Goal: Task Accomplishment & Management: Manage account settings

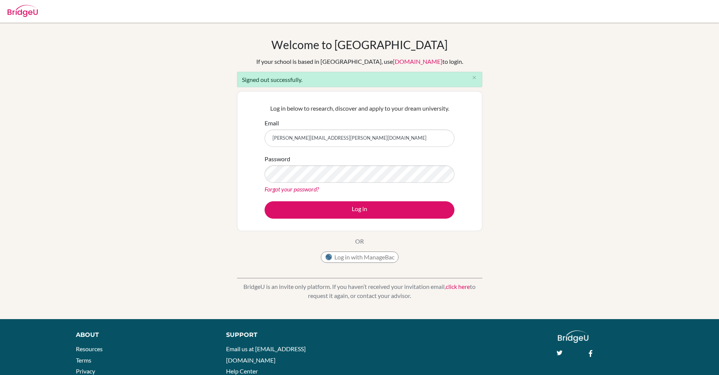
click at [294, 139] on input "sanchita+kim@bridge-u.com" at bounding box center [360, 137] width 190 height 17
type input "sanchita@bridge-u.com"
click at [265, 201] on button "Log in" at bounding box center [360, 209] width 190 height 17
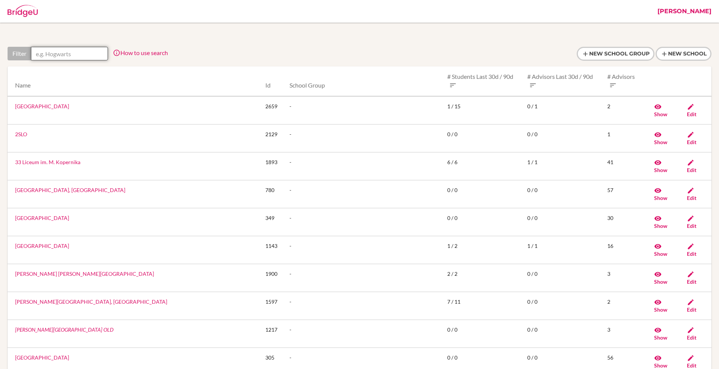
click at [65, 54] on input "text" at bounding box center [69, 54] width 77 height 14
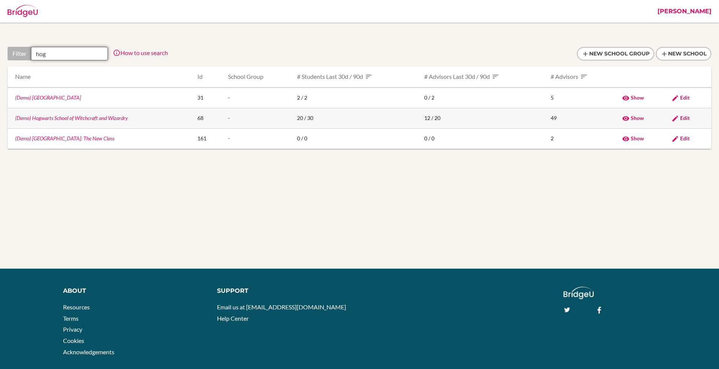
type input "hog"
click at [52, 116] on link "(Demo) Hogwarts School of Witchcraft and Wizardry" at bounding box center [71, 118] width 113 height 6
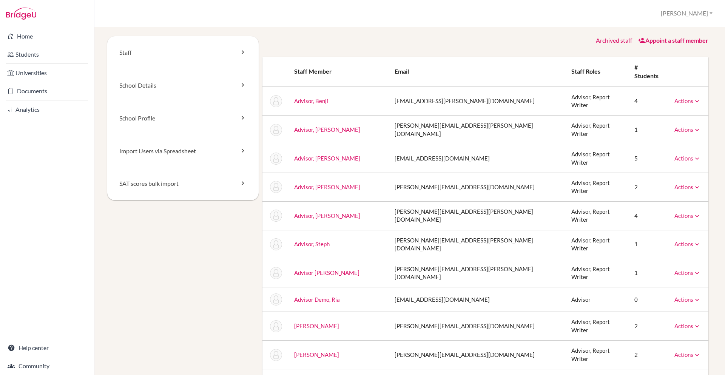
click at [647, 37] on link "Appoint a staff member" at bounding box center [672, 40] width 71 height 7
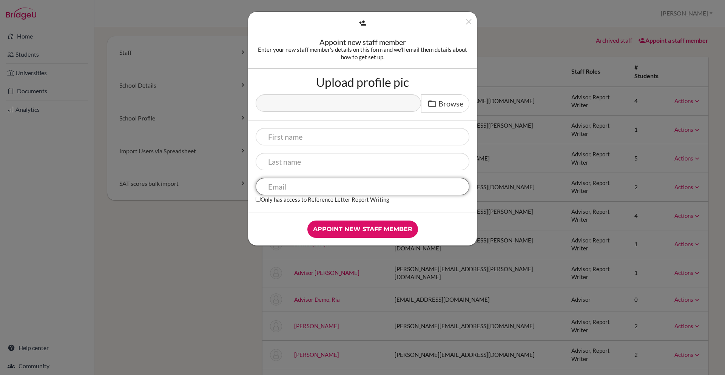
click at [293, 187] on input "text" at bounding box center [362, 186] width 214 height 17
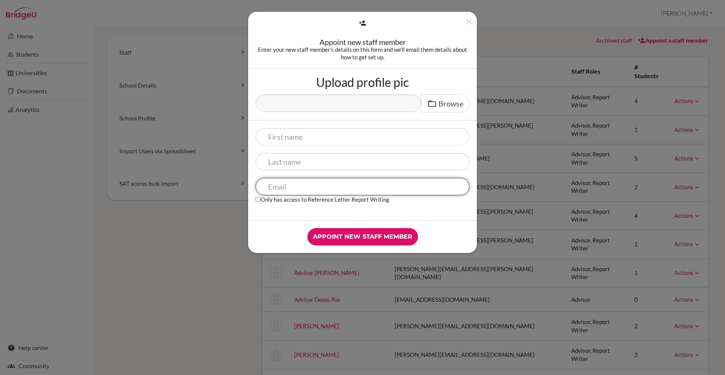
paste input "[PERSON_NAME][EMAIL_ADDRESS][PERSON_NAME][DOMAIN_NAME]"
type input "[PERSON_NAME][EMAIL_ADDRESS][PERSON_NAME][DOMAIN_NAME]"
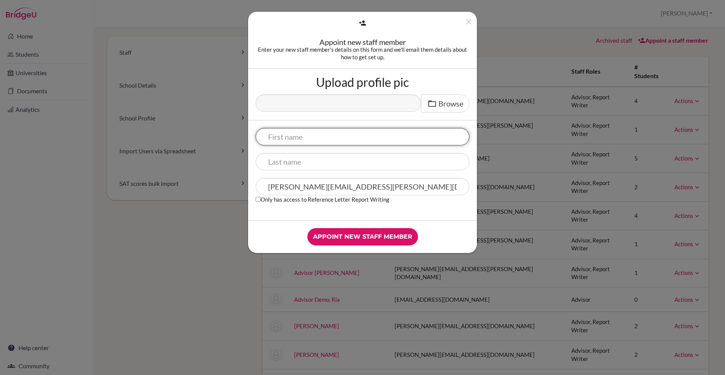
click at [346, 128] on input "text" at bounding box center [362, 136] width 214 height 17
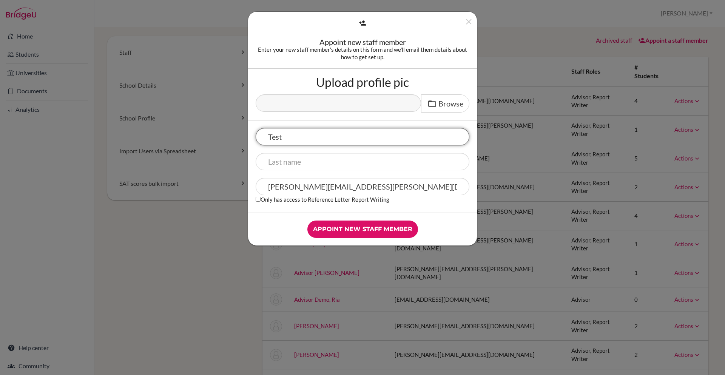
type input "Test"
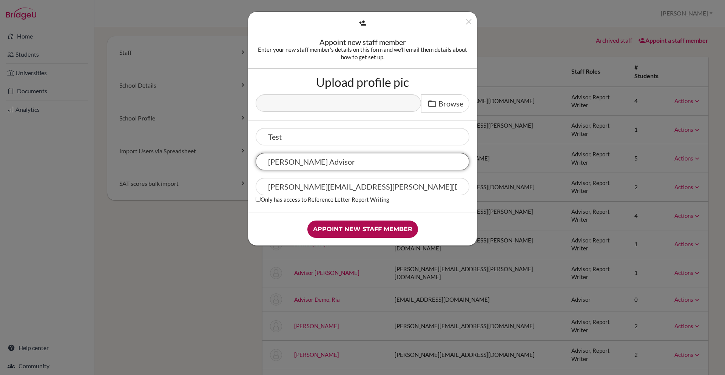
type input "Nimisha Advisor"
click at [370, 232] on input "Appoint new staff member" at bounding box center [362, 228] width 111 height 17
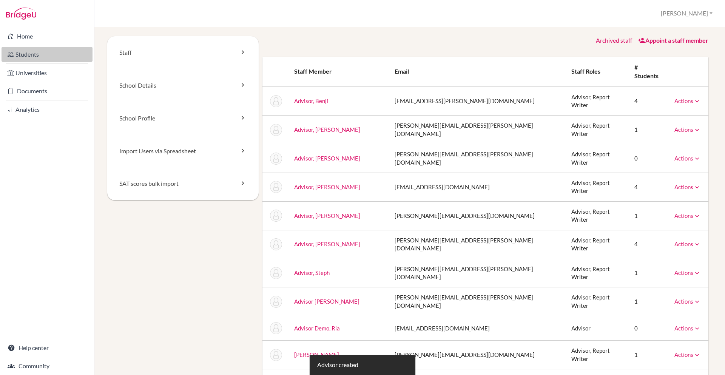
click at [19, 48] on link "Students" at bounding box center [47, 54] width 91 height 15
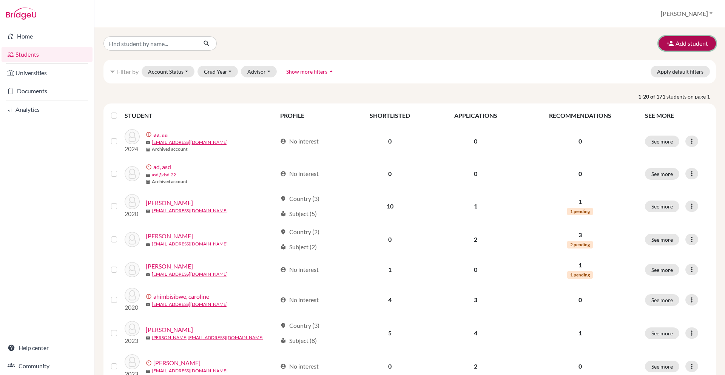
click at [687, 45] on button "Add student" at bounding box center [686, 43] width 57 height 14
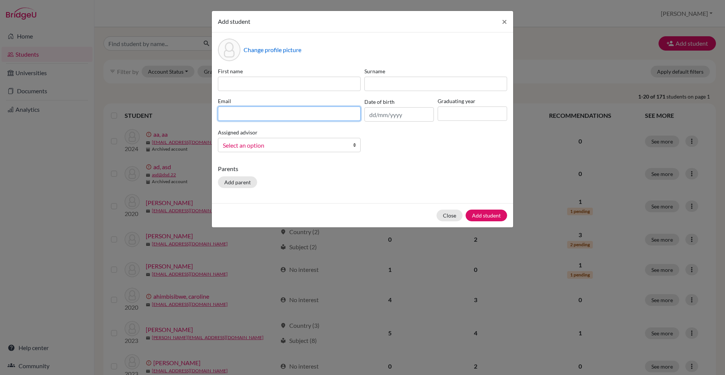
click at [277, 117] on input at bounding box center [289, 113] width 143 height 14
paste input "[PERSON_NAME][EMAIL_ADDRESS][PERSON_NAME][DOMAIN_NAME]"
click at [264, 114] on input "[PERSON_NAME][EMAIL_ADDRESS][PERSON_NAME][DOMAIN_NAME]" at bounding box center [289, 113] width 143 height 14
type input "nimisha.ojha+student@cialfo.com.sg"
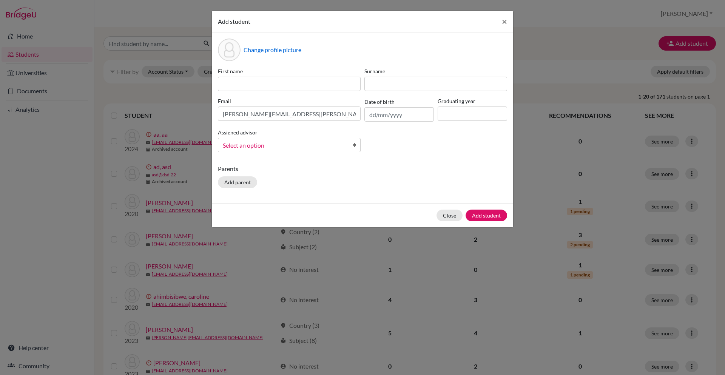
click at [290, 85] on input at bounding box center [289, 84] width 143 height 14
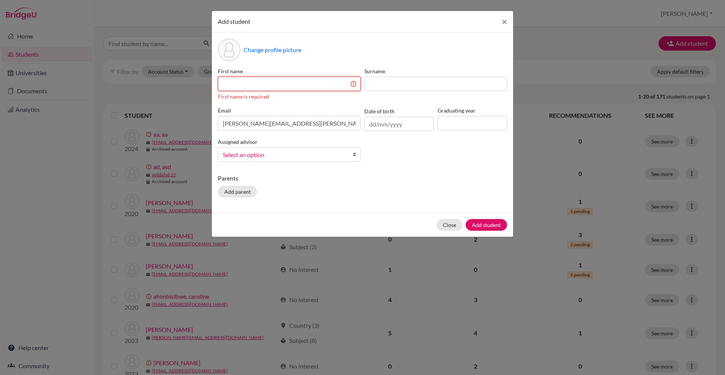
click at [290, 85] on input at bounding box center [289, 84] width 143 height 14
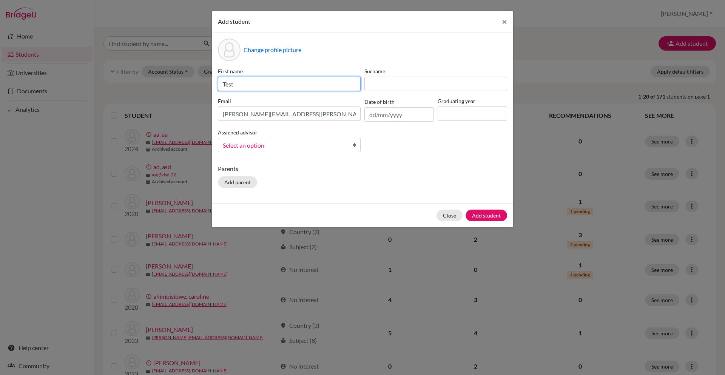
type input "Test"
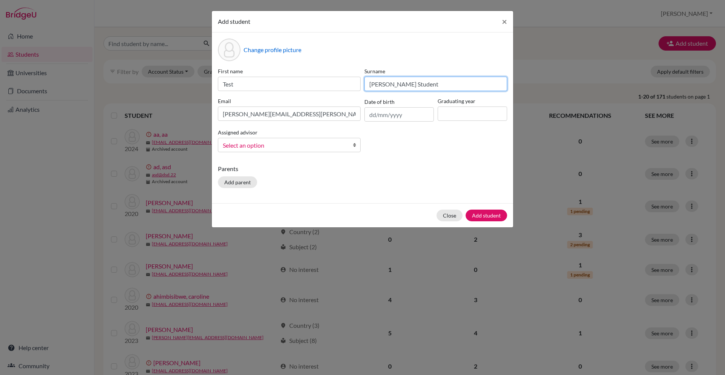
type input "Nimisha Student"
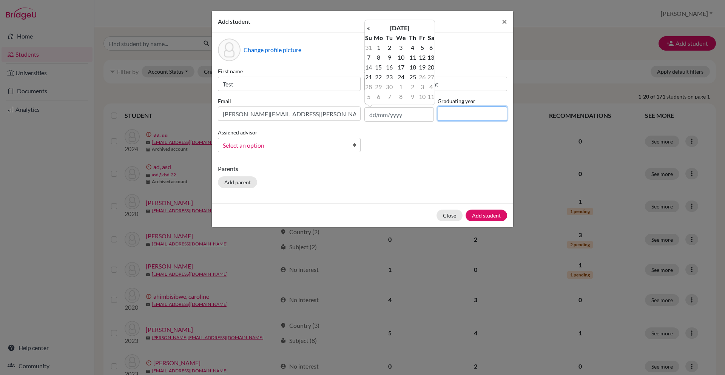
click at [465, 117] on input at bounding box center [471, 113] width 69 height 14
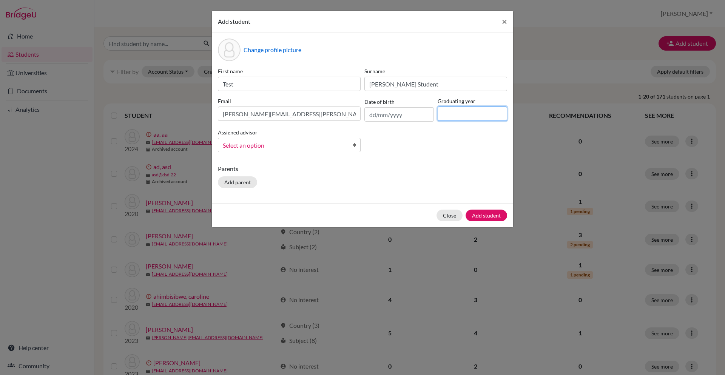
type input "2027"
click at [438, 151] on div "First name Test Surname Nimisha Student Email nimisha.ojha+student@cialfo.com.s…" at bounding box center [362, 112] width 293 height 91
click at [282, 74] on label "First name" at bounding box center [289, 71] width 143 height 8
click at [290, 83] on input "Test" at bounding box center [289, 84] width 143 height 14
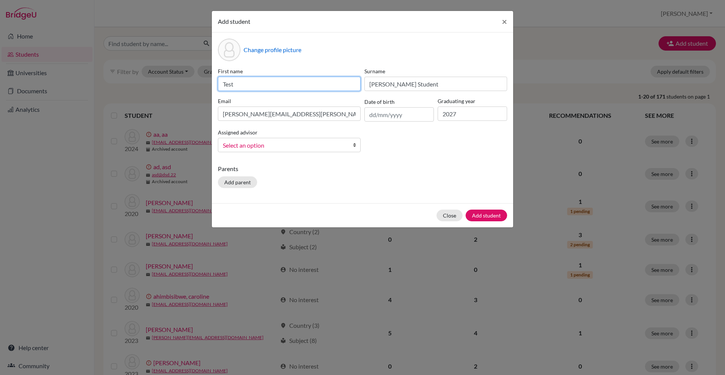
click at [290, 83] on input "Test" at bounding box center [289, 84] width 143 height 14
type input "Nimisha Student"
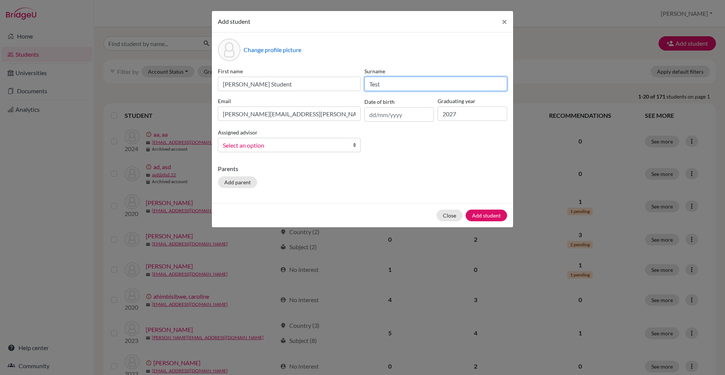
type input "Test"
click at [399, 160] on div "Change profile picture First name Nimisha Student Surname Test Email nimisha.oj…" at bounding box center [362, 117] width 301 height 171
click at [405, 118] on input "text" at bounding box center [398, 114] width 69 height 14
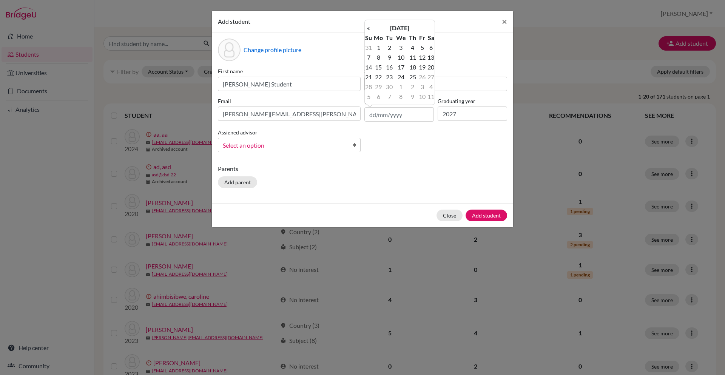
click at [330, 174] on div "Parents Add parent" at bounding box center [362, 177] width 289 height 27
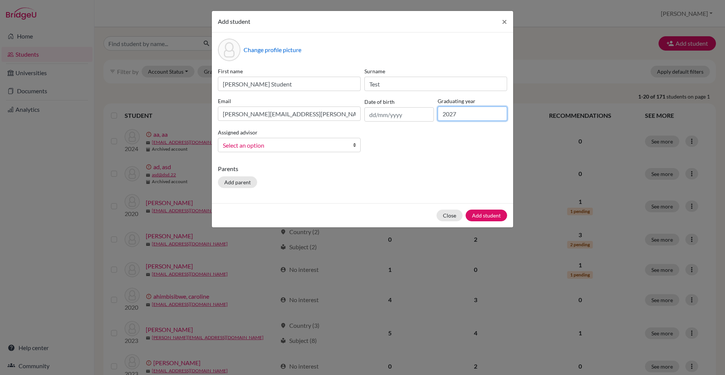
click at [459, 114] on input "2027" at bounding box center [471, 113] width 69 height 14
type input "2026"
click at [435, 160] on div "Change profile picture First name Nimisha Student Surname Test Email nimisha.oj…" at bounding box center [362, 117] width 301 height 171
click at [294, 147] on span "Select an option" at bounding box center [284, 145] width 123 height 10
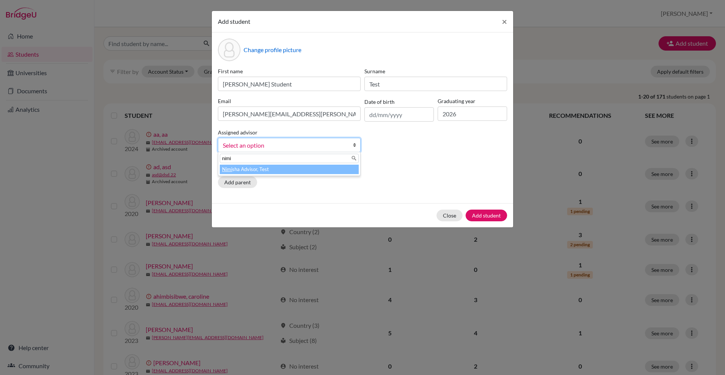
type input "nimi"
click at [289, 165] on li "Nimi sha Advisor, Test" at bounding box center [289, 169] width 139 height 9
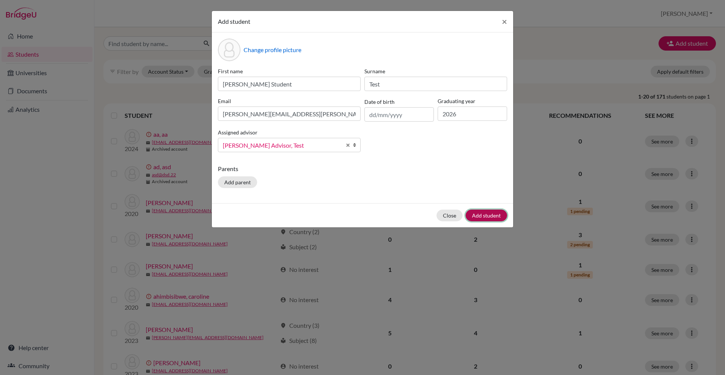
click at [479, 219] on button "Add student" at bounding box center [486, 215] width 42 height 12
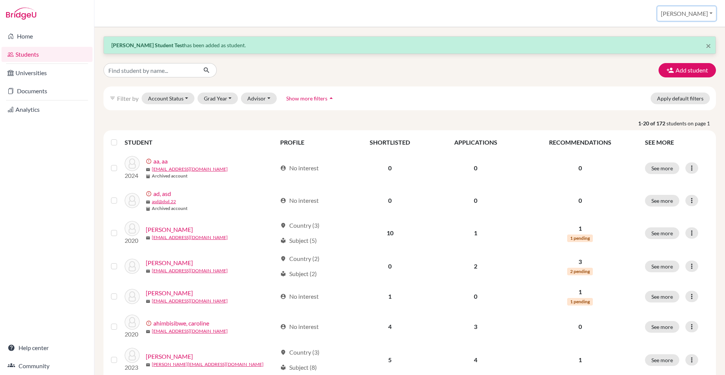
click at [702, 12] on button "[PERSON_NAME]" at bounding box center [686, 13] width 58 height 14
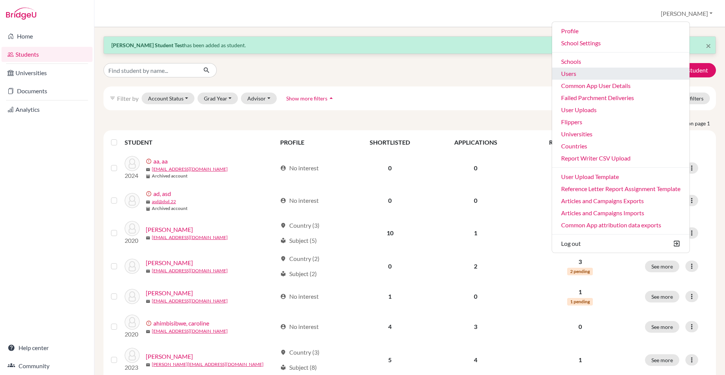
click at [596, 73] on link "Users" at bounding box center [620, 74] width 137 height 12
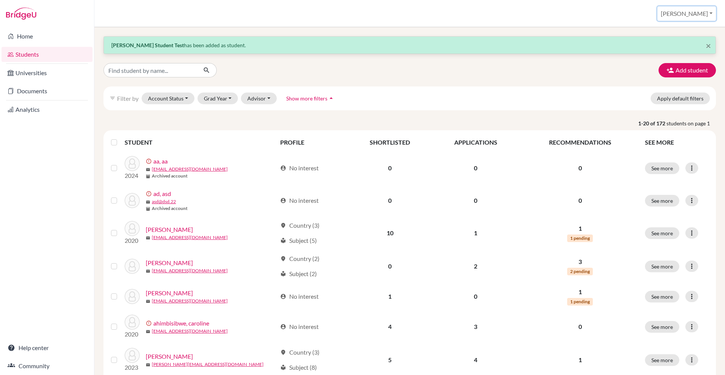
click at [682, 17] on button "[PERSON_NAME]" at bounding box center [686, 13] width 58 height 14
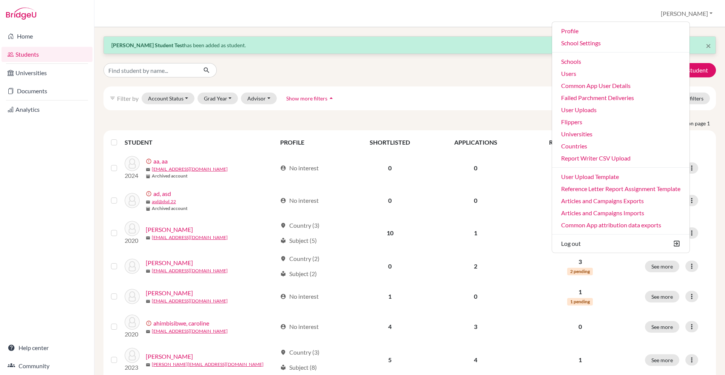
click at [299, 26] on div "Students overview Sanchita Profile School Settings Admin Schools Users Common A…" at bounding box center [409, 13] width 630 height 27
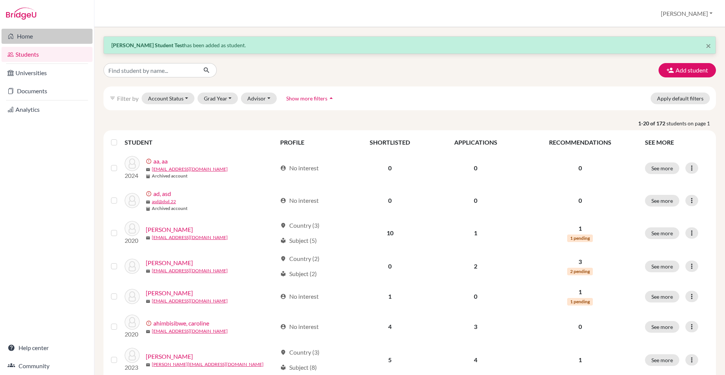
click at [34, 42] on link "Home" at bounding box center [47, 36] width 91 height 15
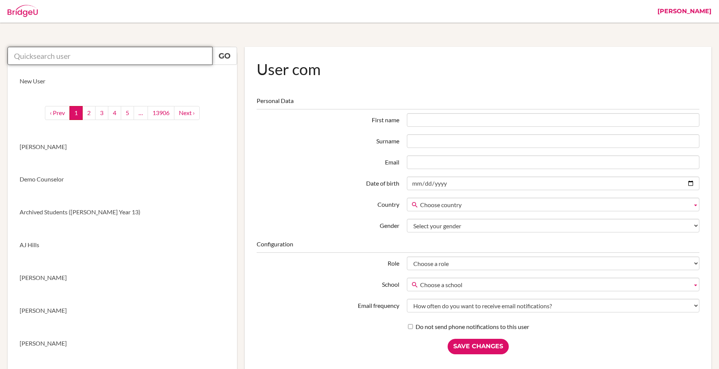
click at [132, 60] on input "text" at bounding box center [110, 56] width 205 height 18
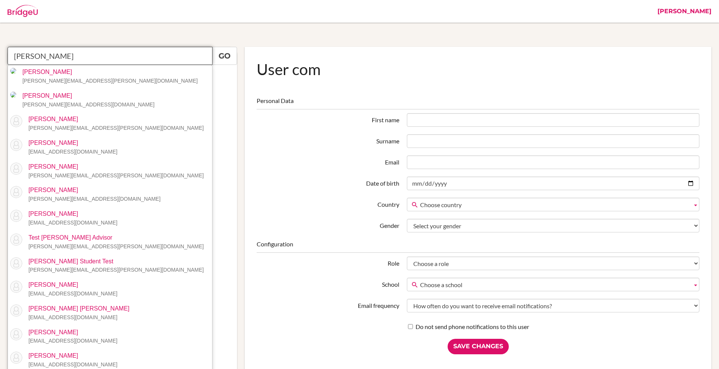
type input "nimisha"
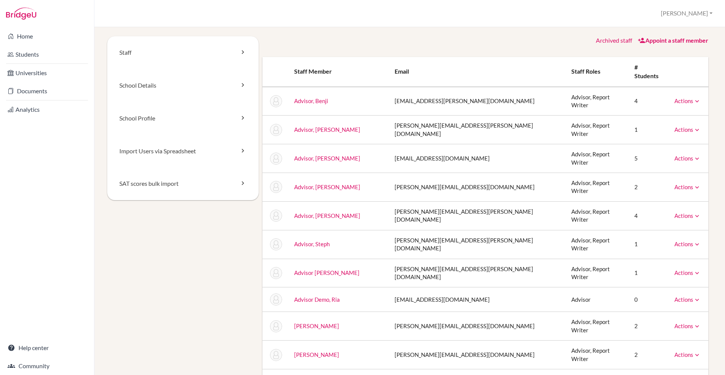
scroll to position [551, 0]
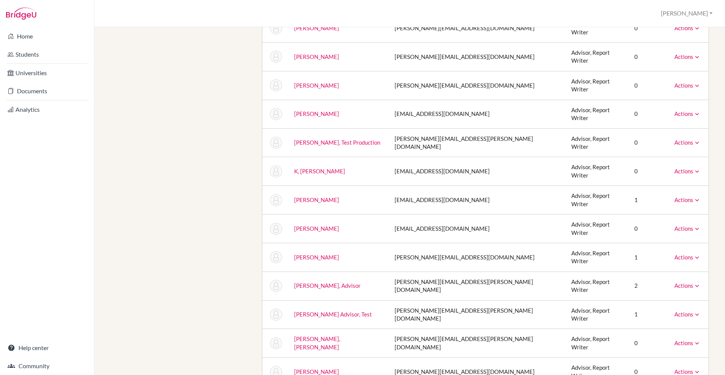
click at [694, 300] on td "Actions Message Reset Password Archive" at bounding box center [688, 314] width 40 height 29
click at [693, 311] on icon at bounding box center [697, 315] width 8 height 8
click at [685, 14] on button "[PERSON_NAME]" at bounding box center [686, 13] width 58 height 14
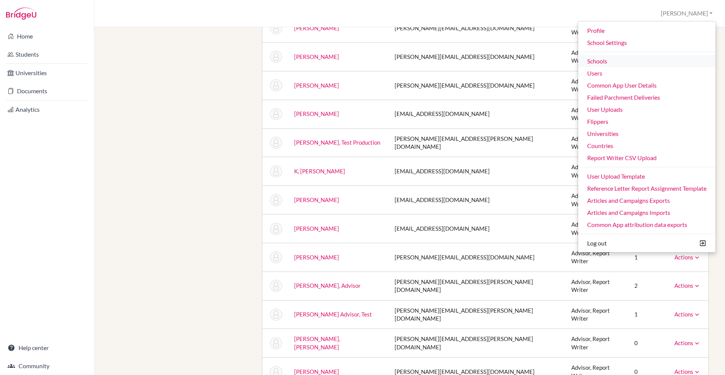
click at [597, 66] on link "Schools" at bounding box center [646, 61] width 137 height 12
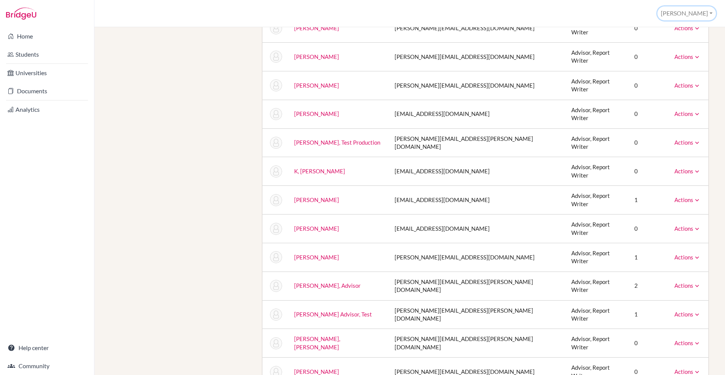
click at [692, 17] on button "[PERSON_NAME]" at bounding box center [686, 13] width 58 height 14
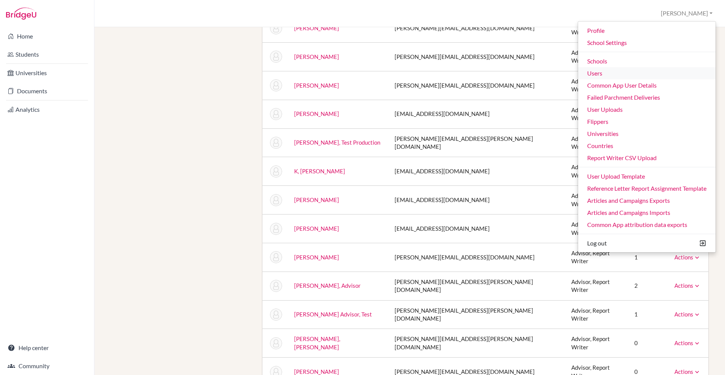
click at [611, 68] on link "Users" at bounding box center [646, 73] width 137 height 12
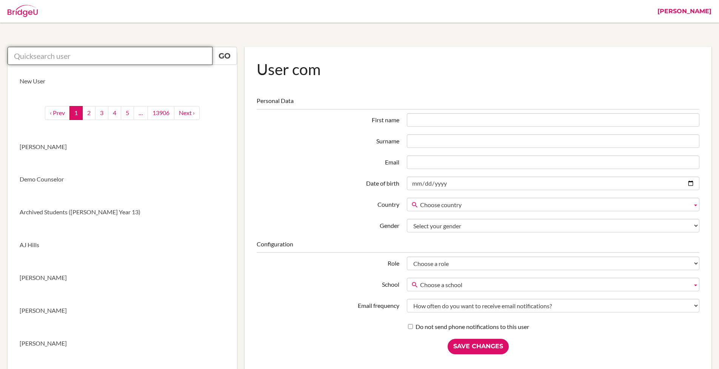
click at [81, 58] on input "text" at bounding box center [110, 56] width 205 height 18
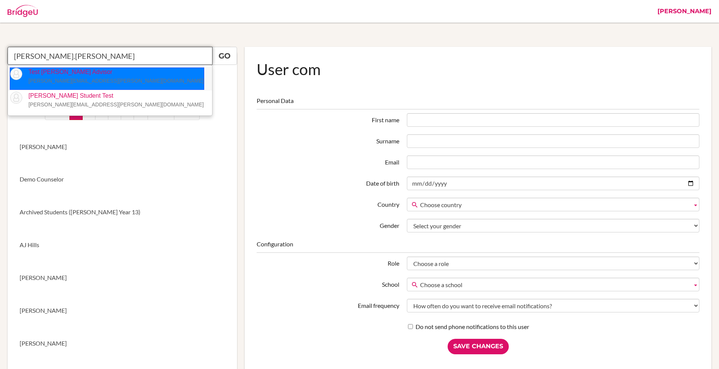
click at [92, 75] on p "Test Nimisha Advisor nimisha.ojha+advisor@cialfo.com.sg" at bounding box center [112, 76] width 181 height 17
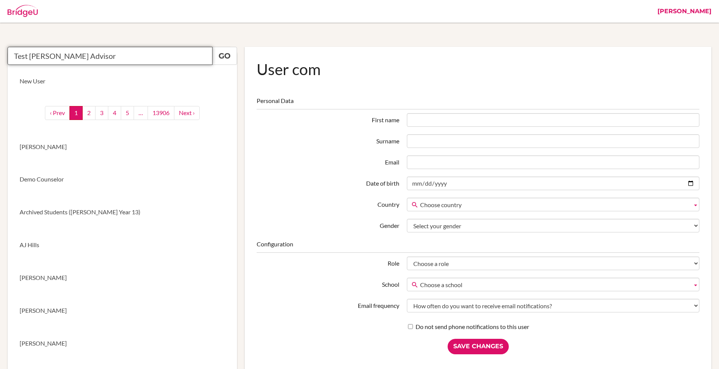
type input "Test Nimisha Advisor"
click at [234, 56] on link "Go" at bounding box center [224, 56] width 25 height 18
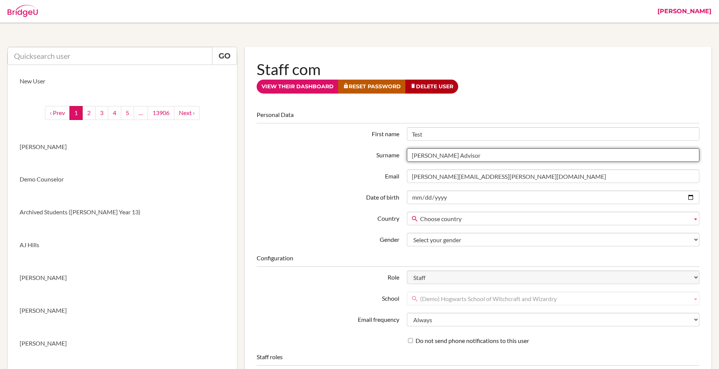
click at [421, 156] on input "[PERSON_NAME] Advisor" at bounding box center [553, 155] width 292 height 14
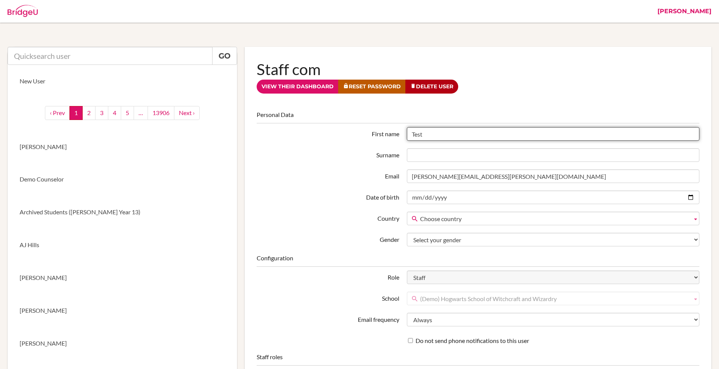
click at [437, 138] on input "Test" at bounding box center [553, 134] width 292 height 14
paste input "[PERSON_NAME] Advisor"
drag, startPoint x: 425, startPoint y: 134, endPoint x: 400, endPoint y: 134, distance: 24.9
click at [400, 134] on div "First name TestNimisha Advisor" at bounding box center [478, 134] width 450 height 14
type input "[PERSON_NAME] Advisor"
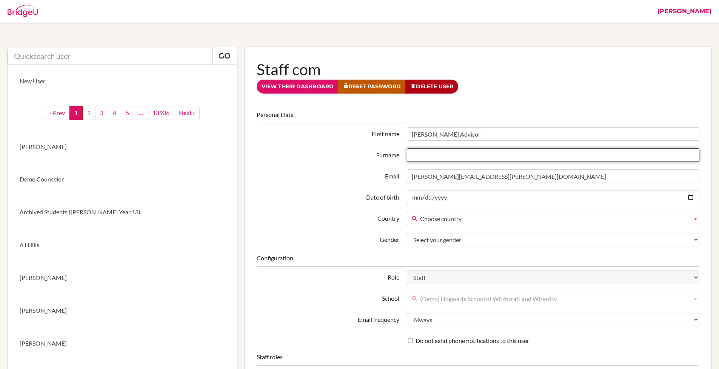
click at [422, 156] on input "Surname" at bounding box center [553, 155] width 292 height 14
paste input "Test"
type input "Test"
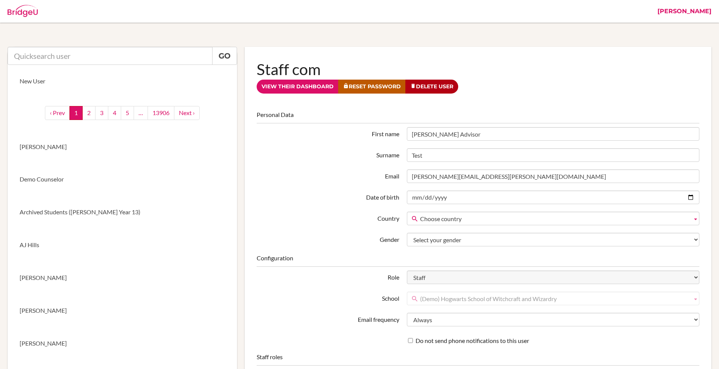
click at [322, 163] on fieldset "Personal Data First name Nimisha Advisor Surname Test Email nimisha.ojha+adviso…" at bounding box center [478, 179] width 443 height 136
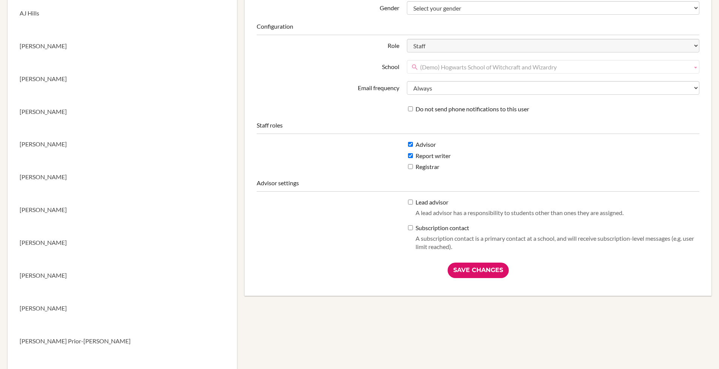
scroll to position [234, 0]
click at [463, 266] on input "Save Changes" at bounding box center [478, 268] width 61 height 15
